Goal: Information Seeking & Learning: Learn about a topic

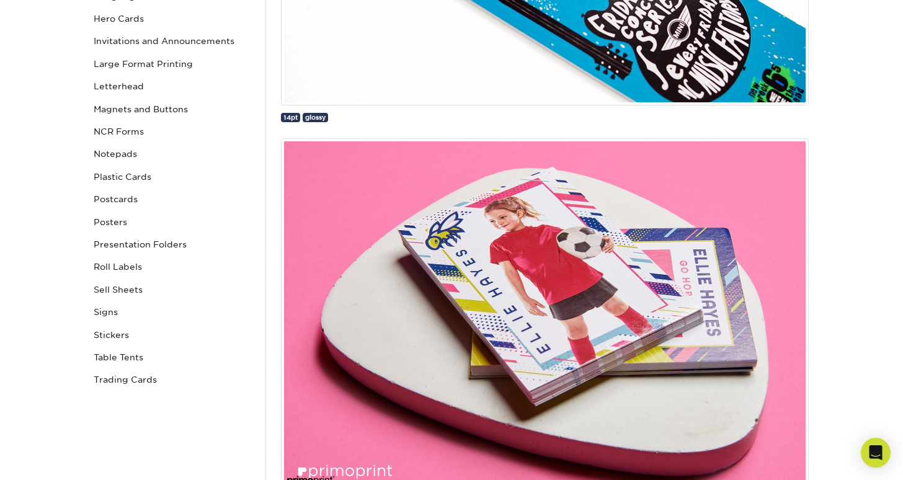
scroll to position [420, 0]
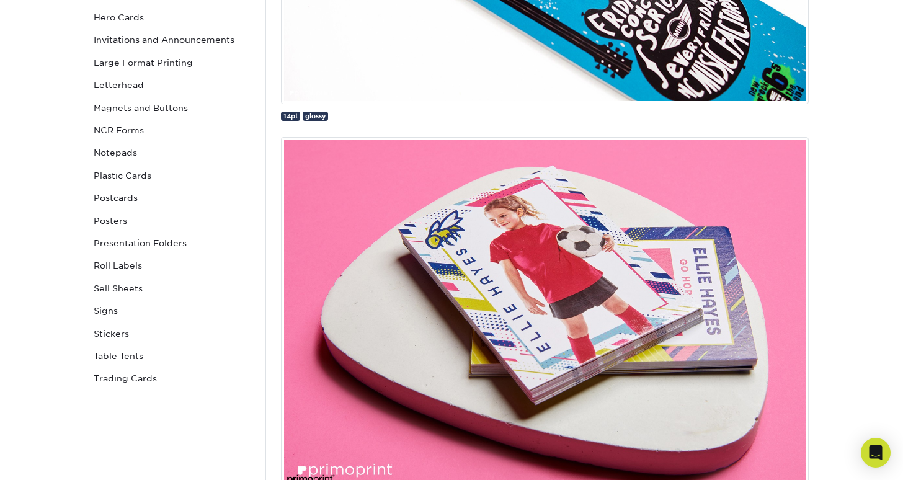
drag, startPoint x: 68, startPoint y: 337, endPoint x: 47, endPoint y: 435, distance: 100.3
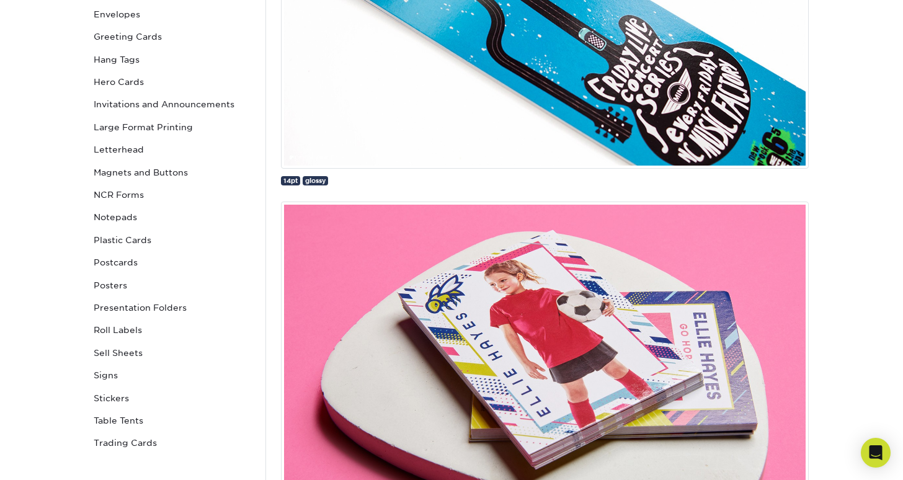
scroll to position [346, 0]
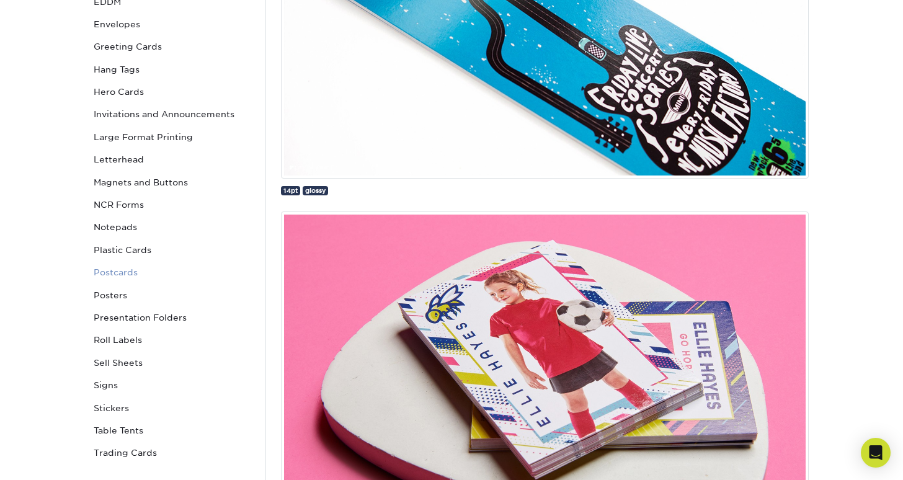
click at [110, 266] on link "Postcards" at bounding box center [172, 272] width 167 height 22
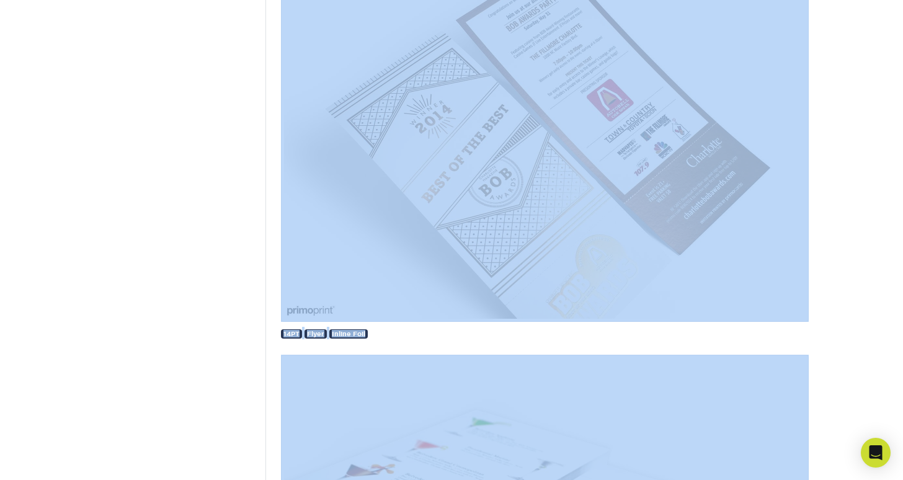
scroll to position [1474, 0]
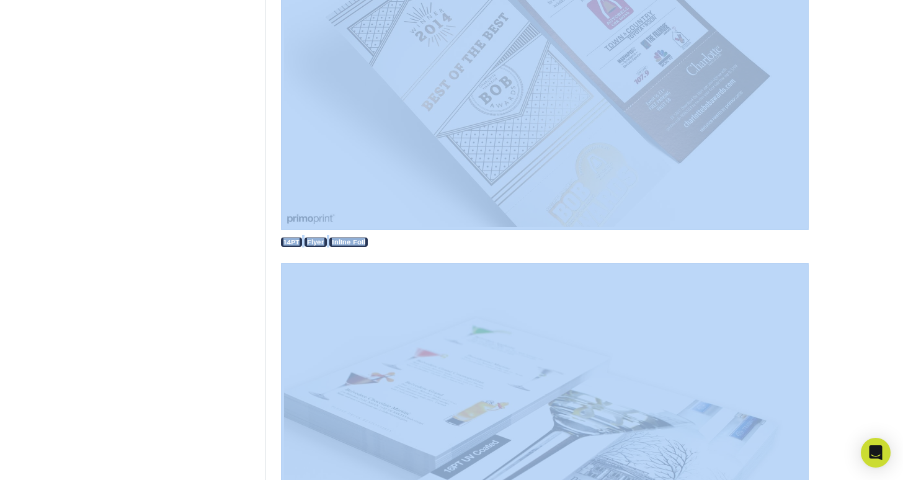
drag, startPoint x: 829, startPoint y: 419, endPoint x: 840, endPoint y: 417, distance: 10.7
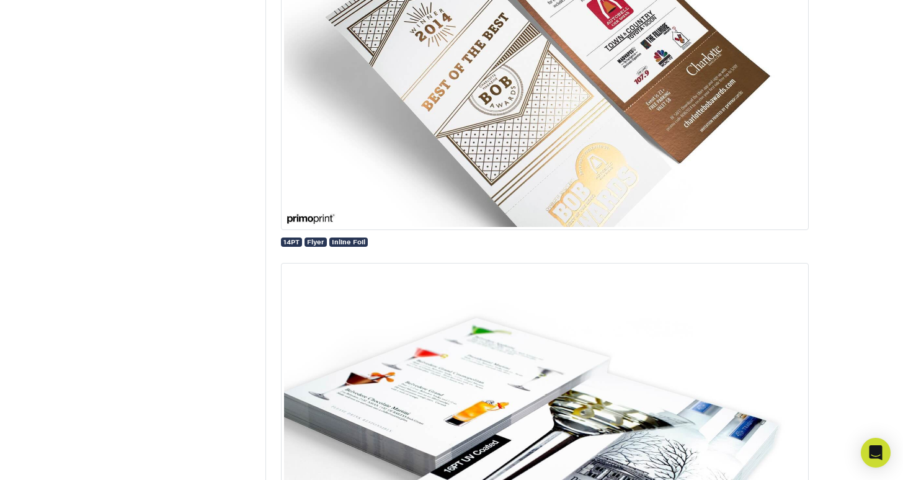
click at [613, 171] on img at bounding box center [545, 54] width 528 height 354
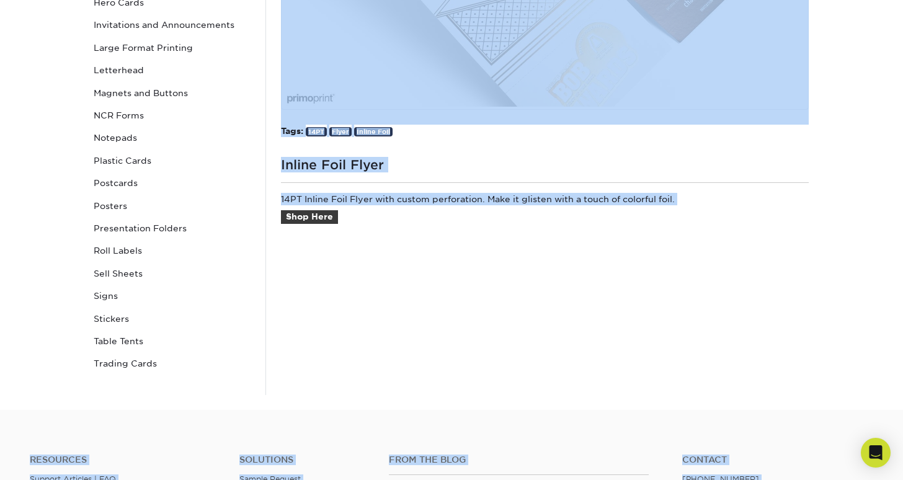
scroll to position [488, 0]
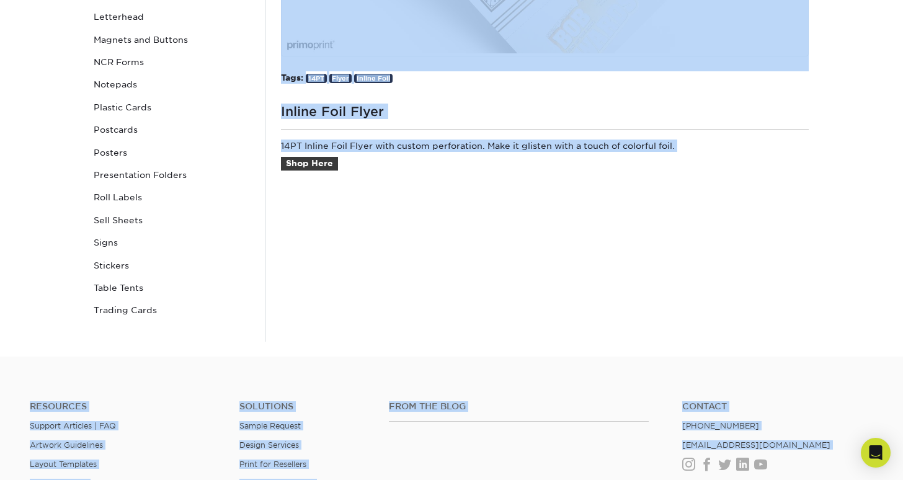
drag, startPoint x: 831, startPoint y: 458, endPoint x: 824, endPoint y: 446, distance: 13.3
click at [824, 446] on div "Resources Menu Search Products Account SIGN IN CREATE AN ACCOUNT forgot passwor…" at bounding box center [451, 116] width 903 height 1208
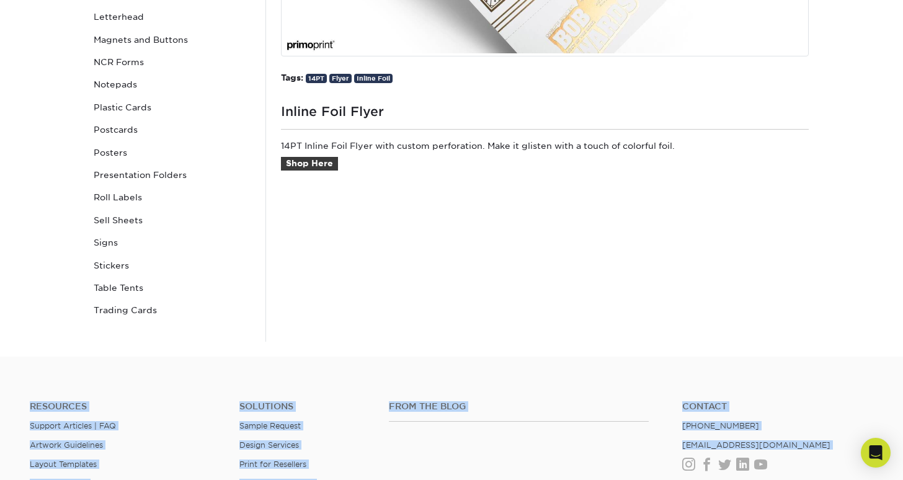
drag, startPoint x: 824, startPoint y: 446, endPoint x: 293, endPoint y: 347, distance: 540.8
click at [293, 347] on div "Resources Menu Search Products Account SIGN IN CREATE AN ACCOUNT forgot passwor…" at bounding box center [451, 116] width 903 height 1208
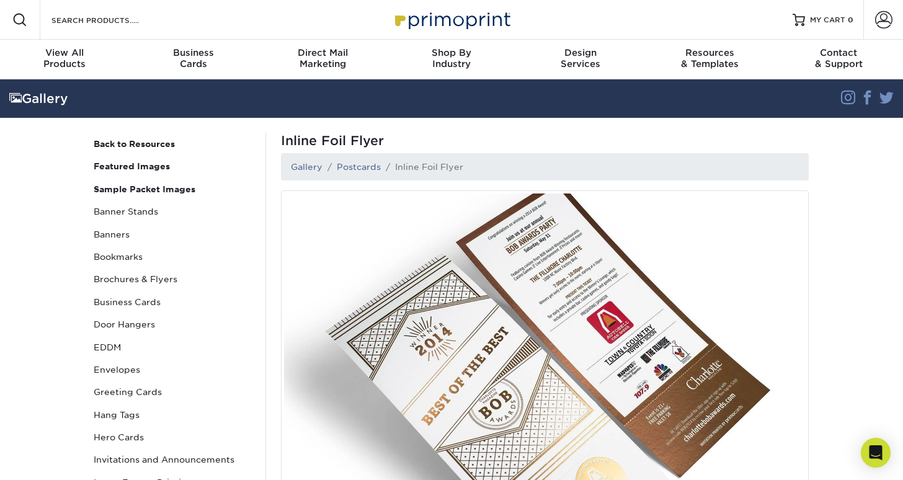
scroll to position [0, 0]
click at [363, 171] on link "Postcards" at bounding box center [359, 167] width 44 height 10
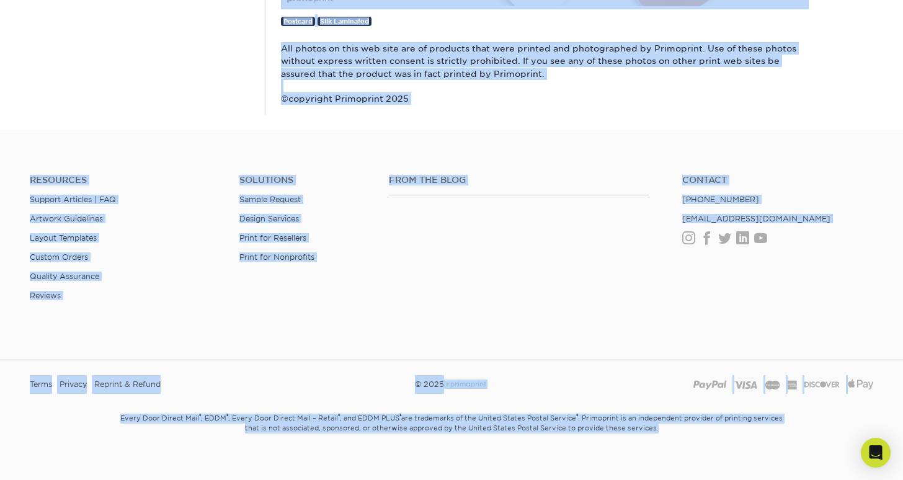
scroll to position [6397, 0]
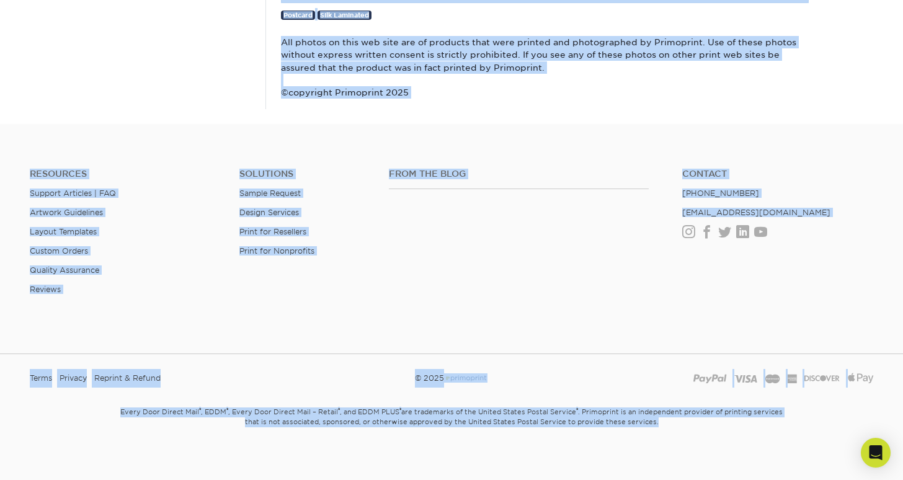
drag, startPoint x: 270, startPoint y: 462, endPoint x: 285, endPoint y: 494, distance: 34.7
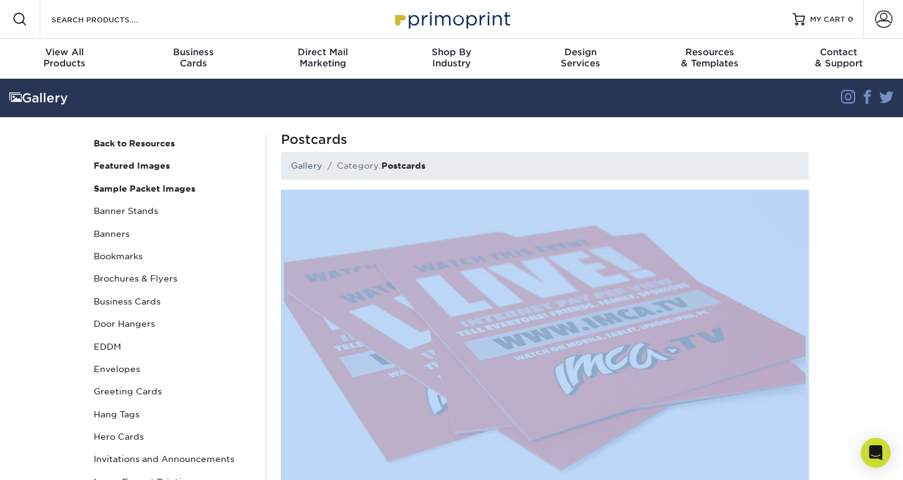
scroll to position [-1, 0]
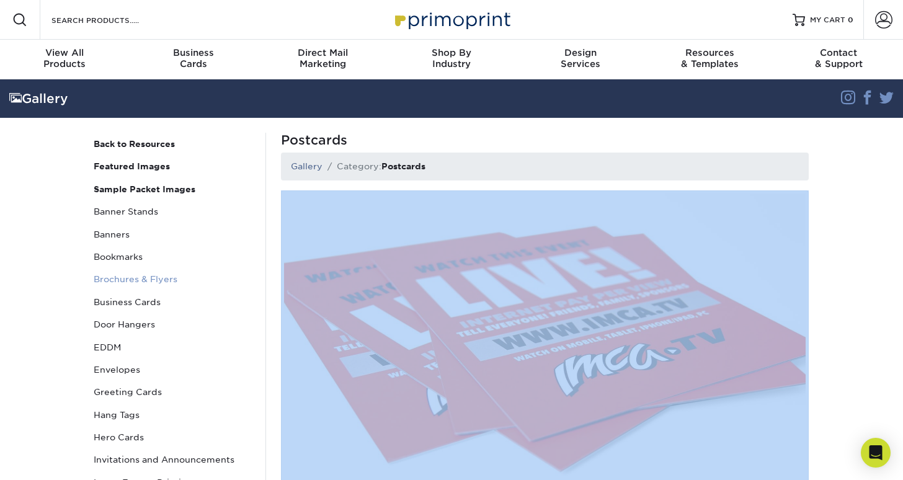
click at [105, 280] on link "Brochures & Flyers" at bounding box center [172, 279] width 167 height 22
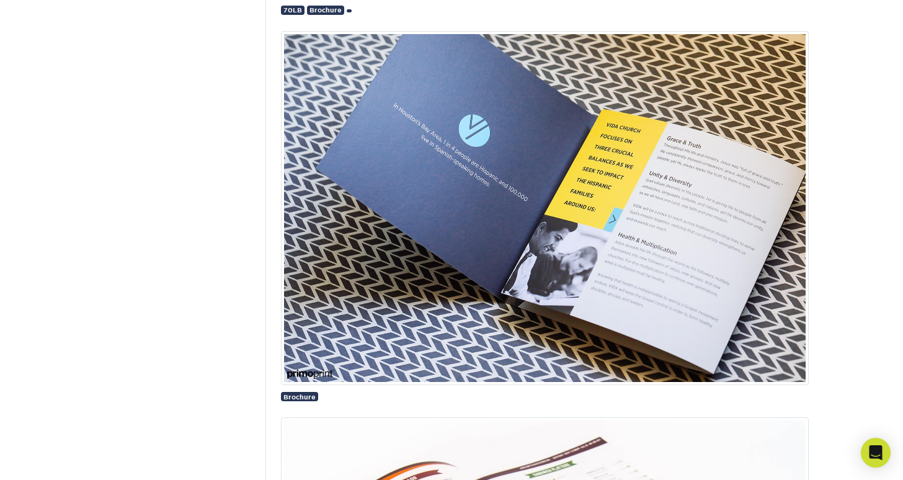
scroll to position [1723, 0]
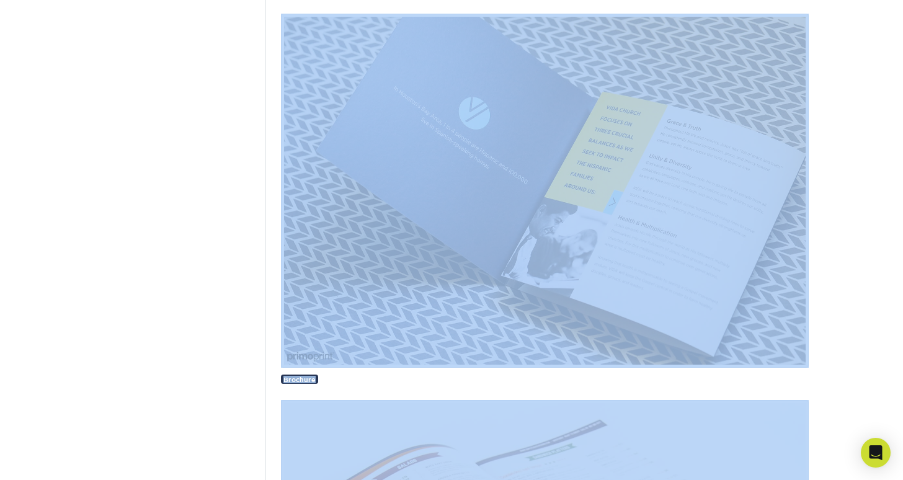
drag, startPoint x: 835, startPoint y: 455, endPoint x: 705, endPoint y: 422, distance: 133.7
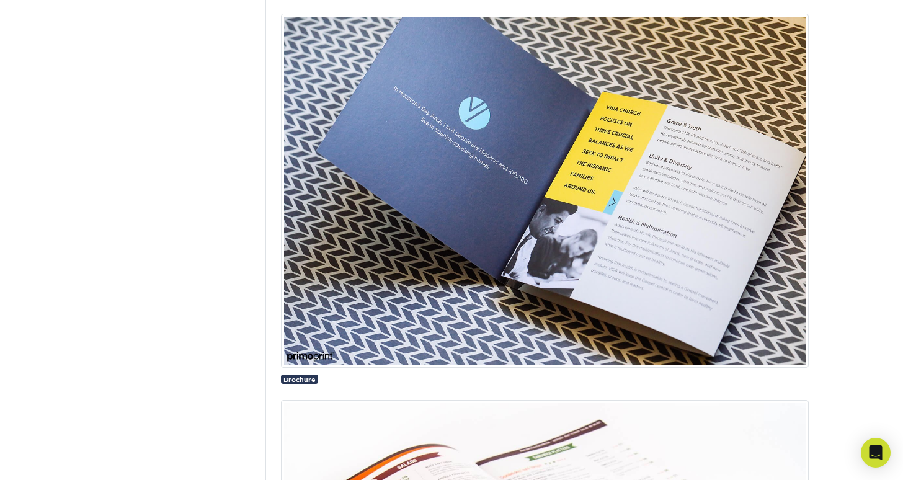
click at [620, 261] on img at bounding box center [545, 191] width 528 height 354
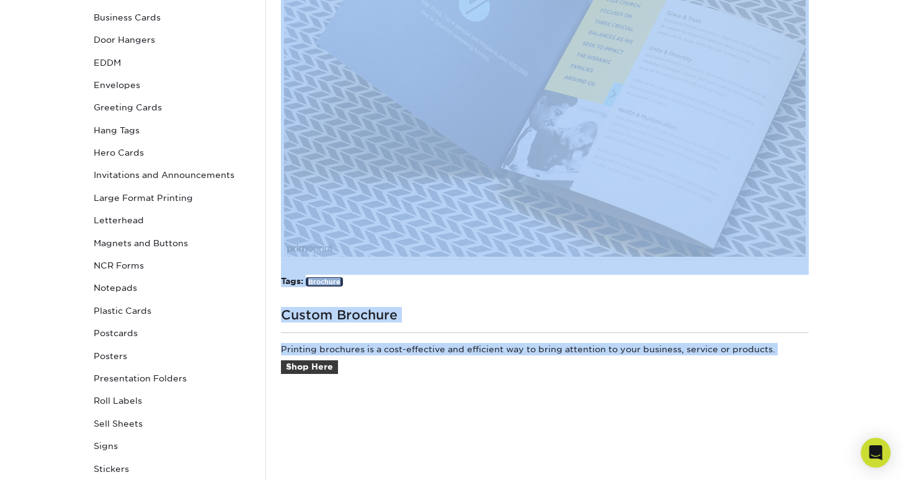
scroll to position [286, 0]
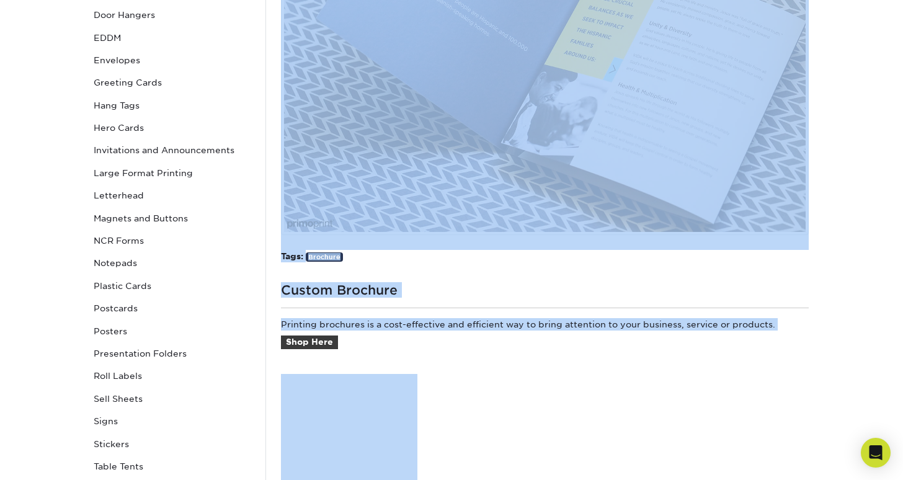
drag, startPoint x: 826, startPoint y: 464, endPoint x: 823, endPoint y: 480, distance: 16.4
click at [823, 479] on html "Resources Menu Search Products Account SIGN IN CREATE AN ACCOUNT forgot passwor…" at bounding box center [451, 294] width 903 height 1208
